Goal: Task Accomplishment & Management: Use online tool/utility

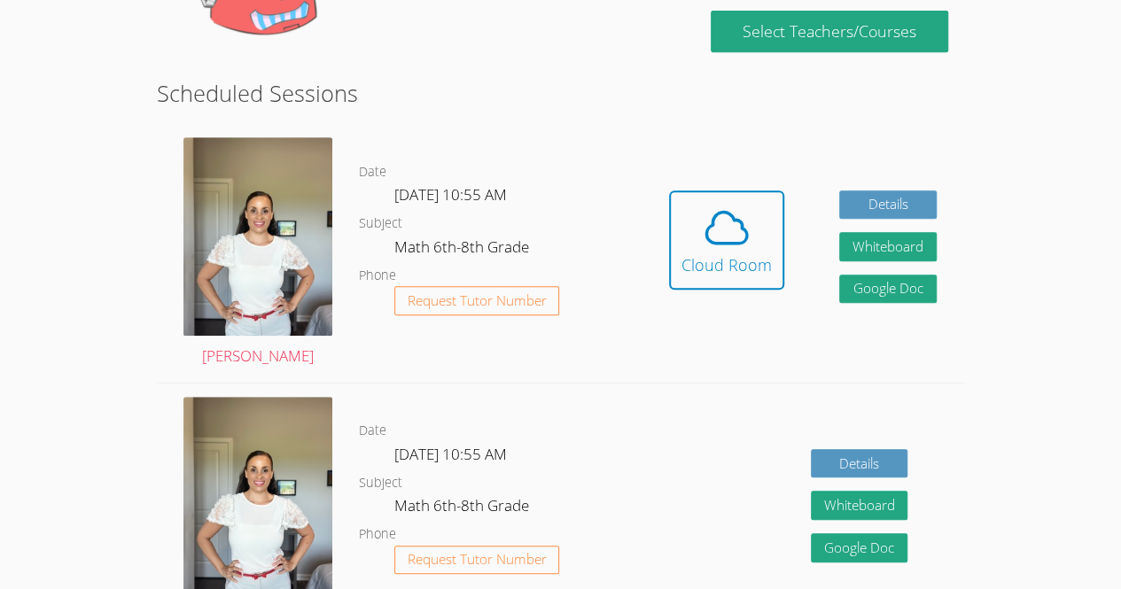
scroll to position [392, 0]
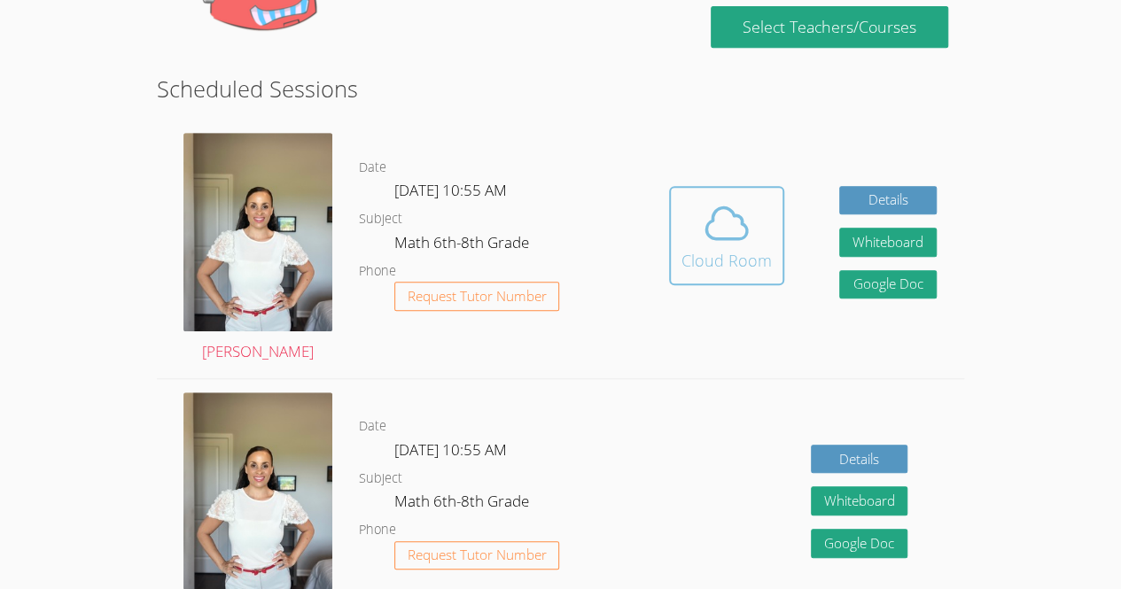
click at [702, 218] on icon at bounding box center [727, 223] width 50 height 50
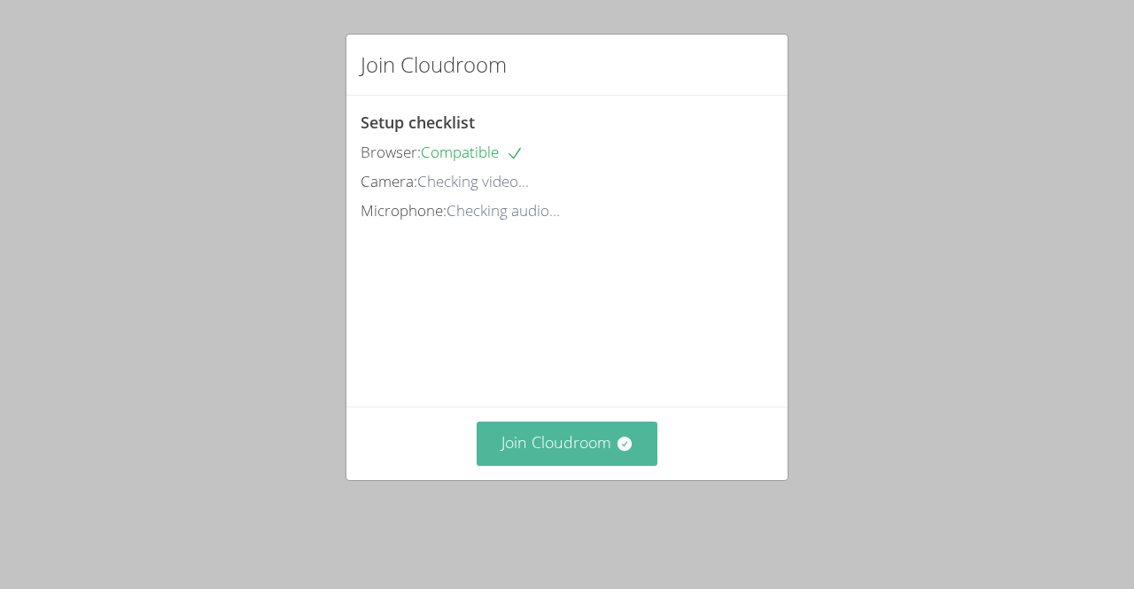
click at [532, 465] on button "Join Cloudroom" at bounding box center [568, 443] width 182 height 43
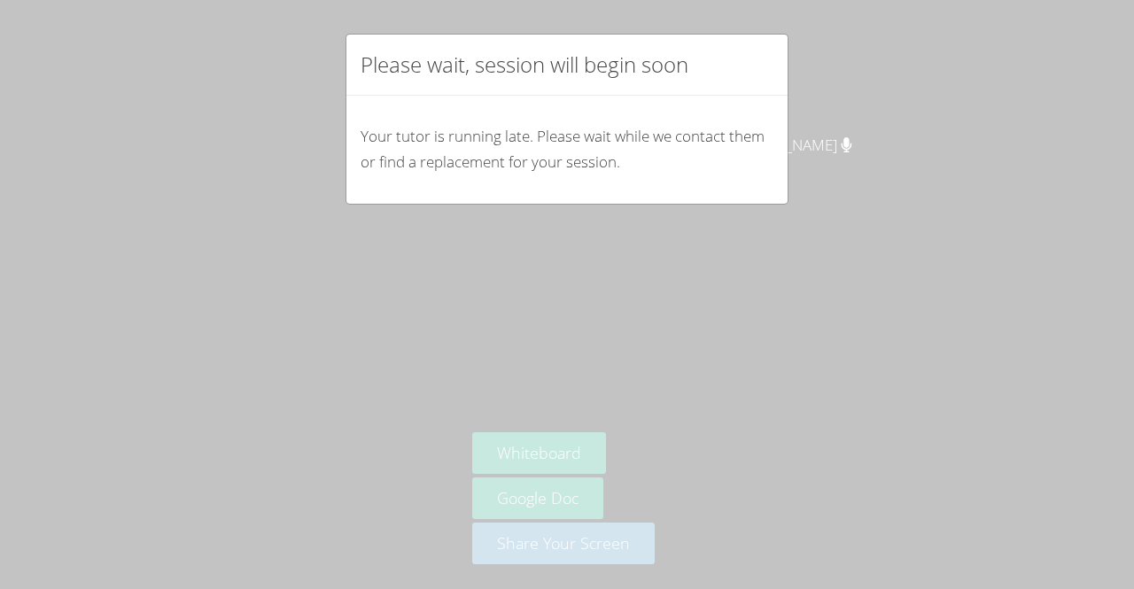
click at [422, 284] on div "Please wait, session will begin soon Your tutor is running late. Please wait wh…" at bounding box center [567, 294] width 1134 height 589
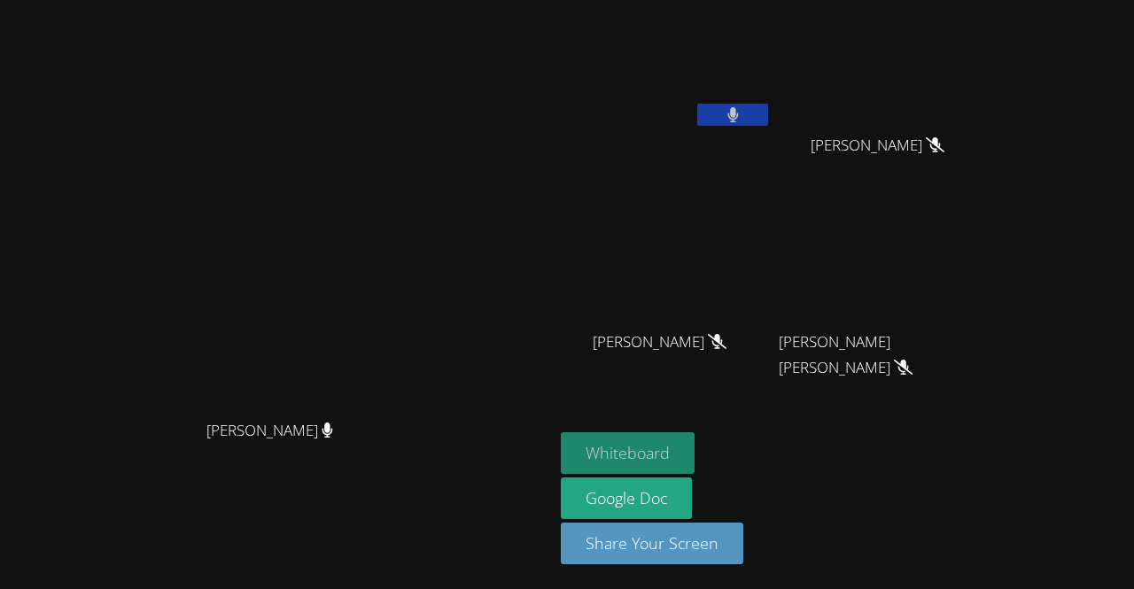
click at [695, 451] on button "Whiteboard" at bounding box center [628, 453] width 134 height 42
click at [695, 450] on button "Whiteboard" at bounding box center [628, 453] width 134 height 42
click at [768, 113] on button at bounding box center [732, 115] width 71 height 22
click at [742, 116] on icon at bounding box center [733, 114] width 19 height 15
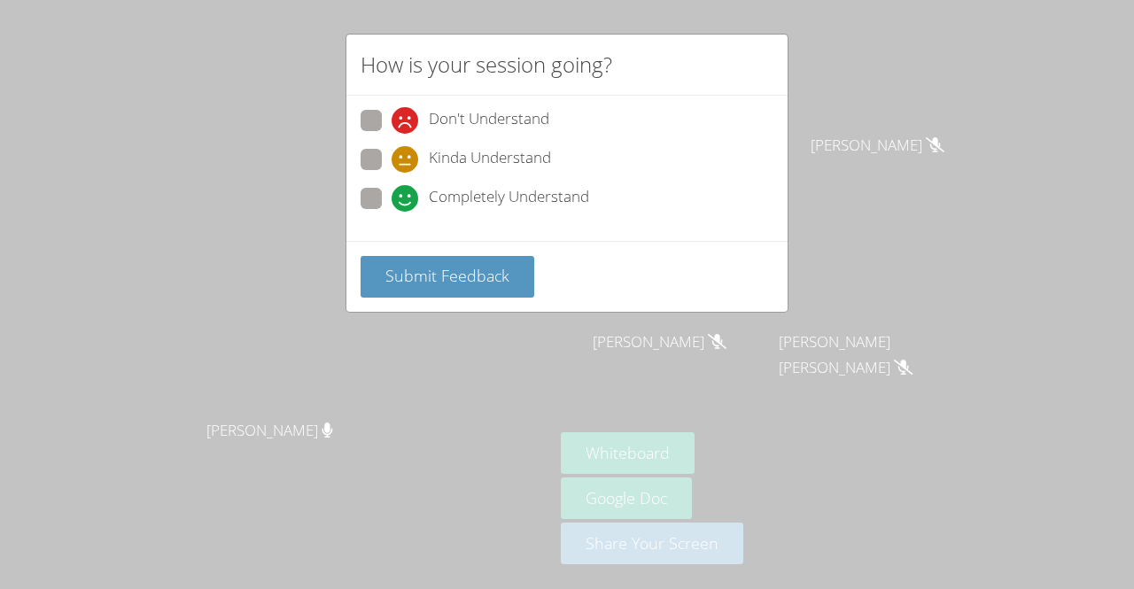
click at [392, 212] on span at bounding box center [392, 212] width 0 height 0
click at [392, 189] on input "Completely Understand" at bounding box center [399, 195] width 15 height 15
radio input "true"
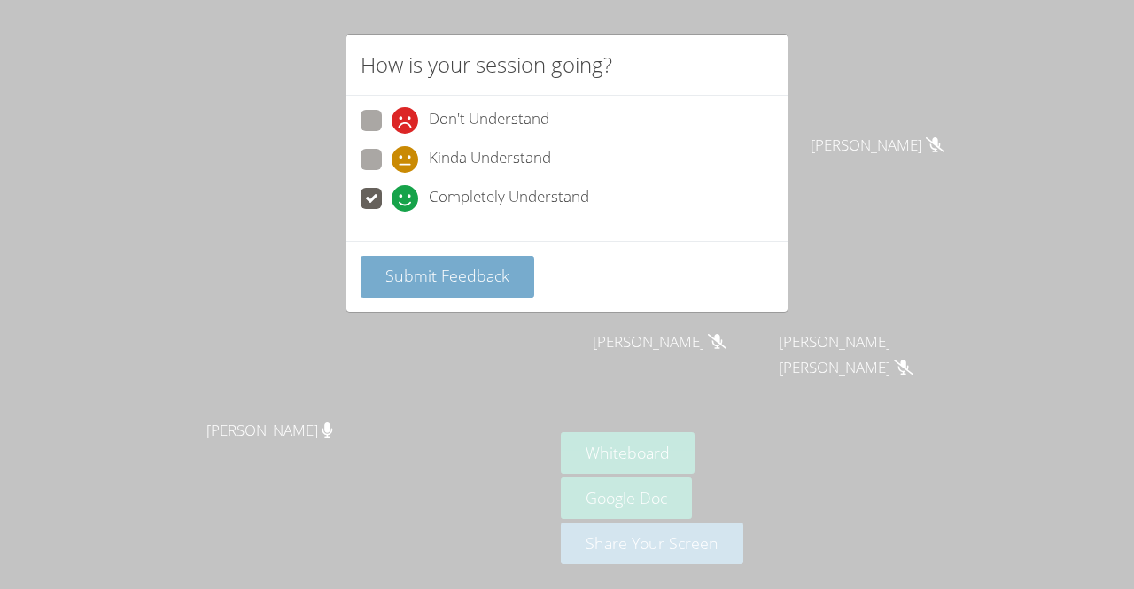
click at [465, 258] on button "Submit Feedback" at bounding box center [448, 277] width 174 height 42
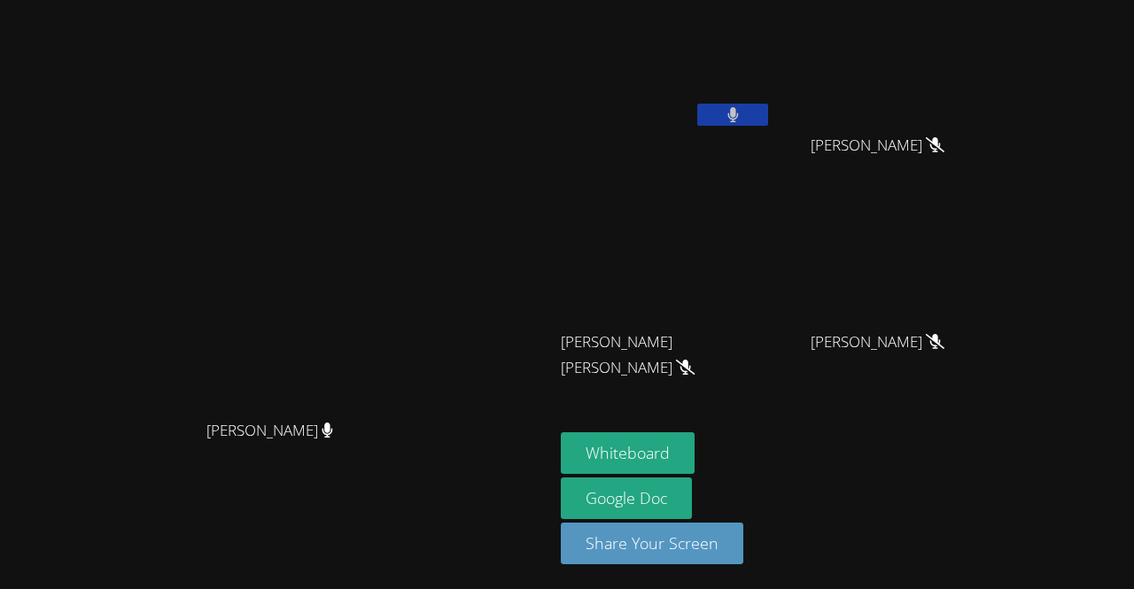
click at [739, 110] on icon at bounding box center [733, 114] width 12 height 15
